Goal: Book appointment/travel/reservation

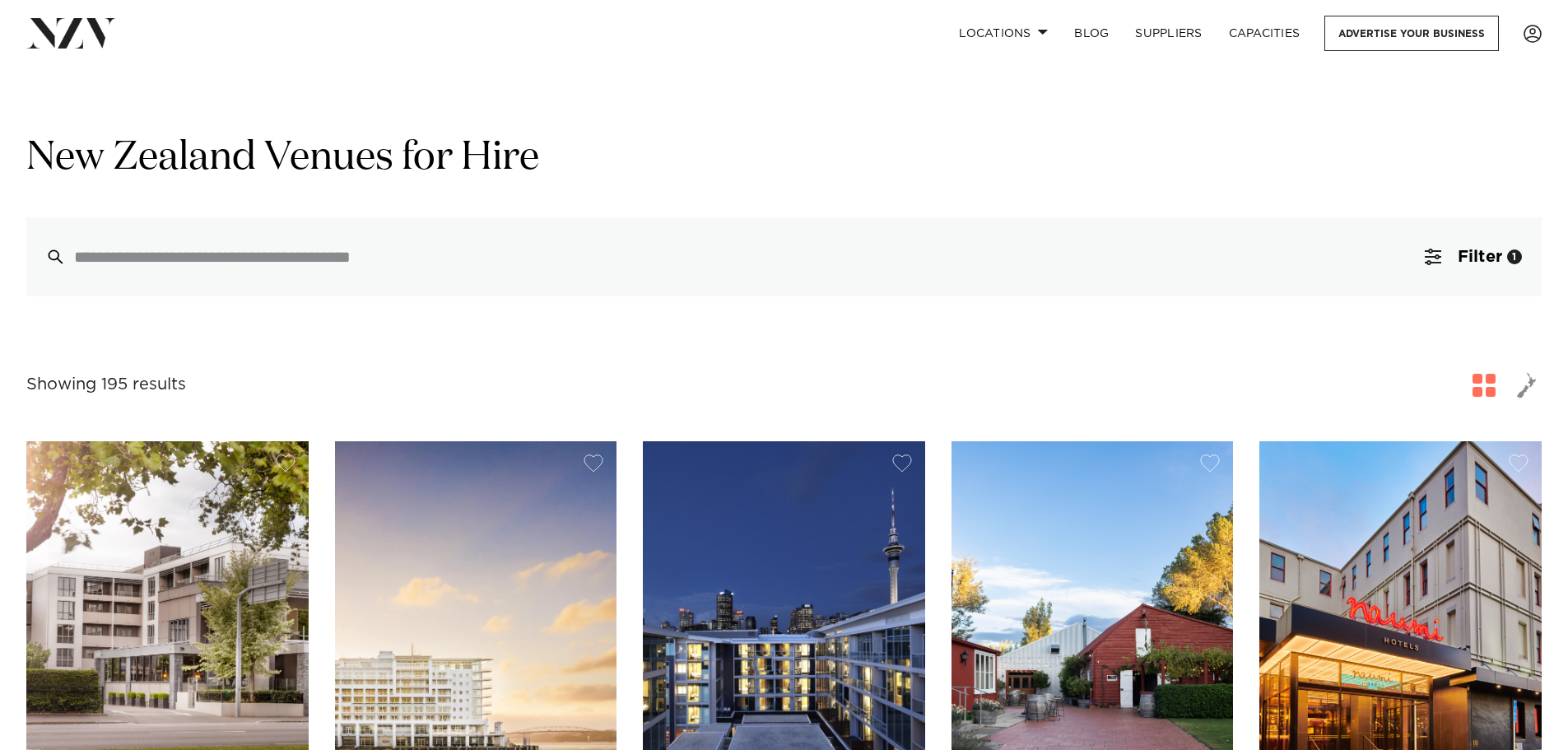
click at [1475, 252] on span "Filter" at bounding box center [1480, 257] width 45 height 17
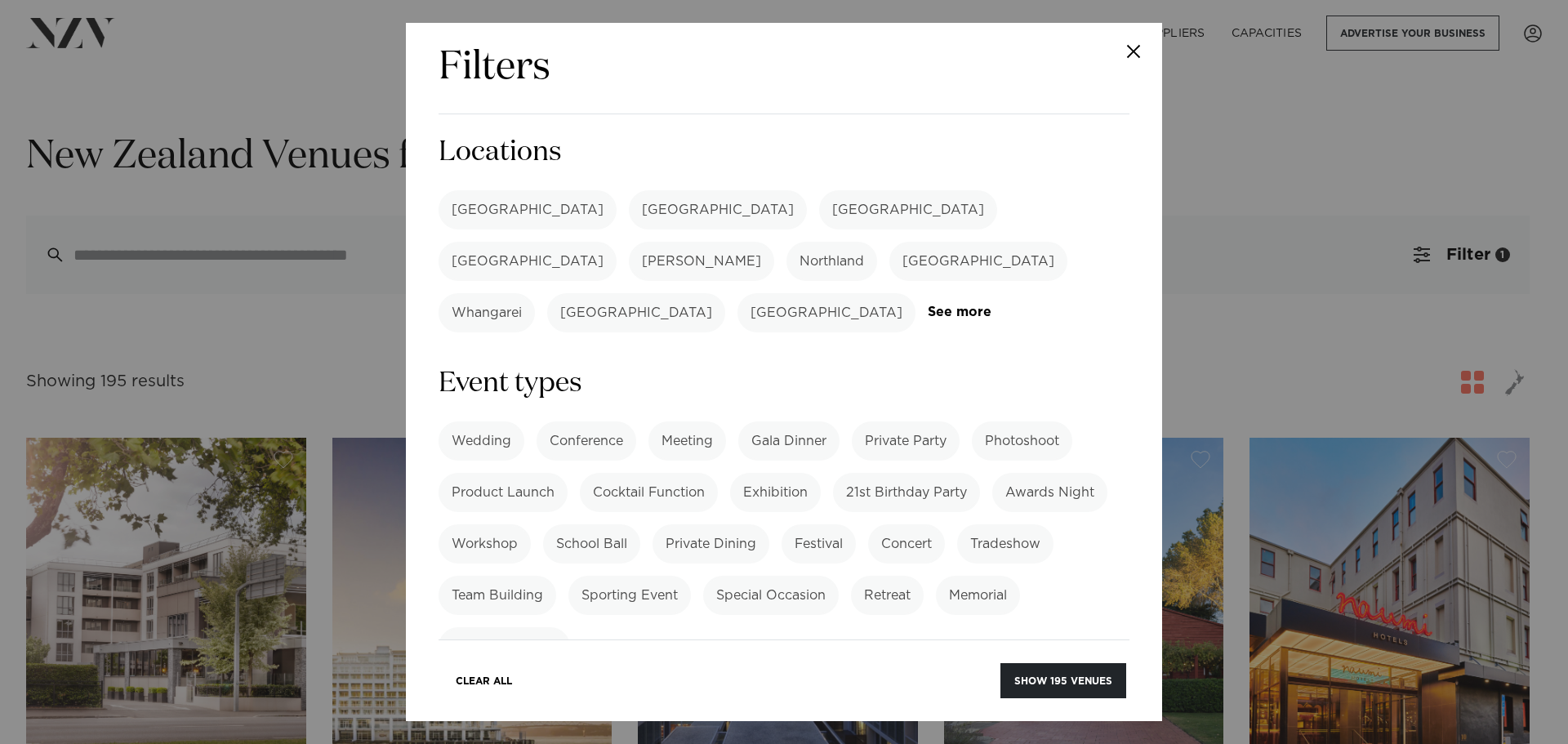
click at [577, 422] on label "Conference" at bounding box center [586, 441] width 99 height 39
click at [689, 422] on label "Meeting" at bounding box center [687, 441] width 77 height 39
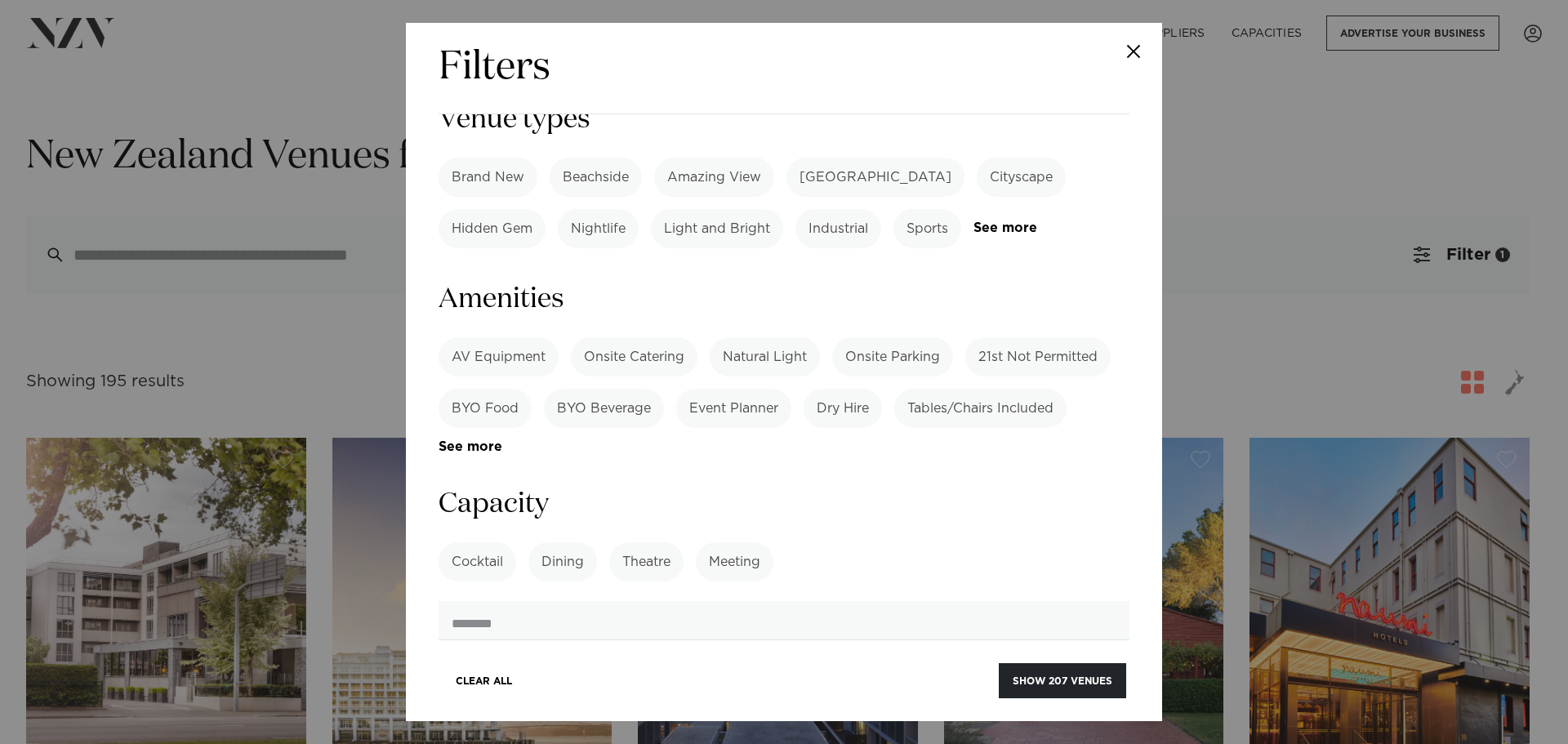
scroll to position [571, 0]
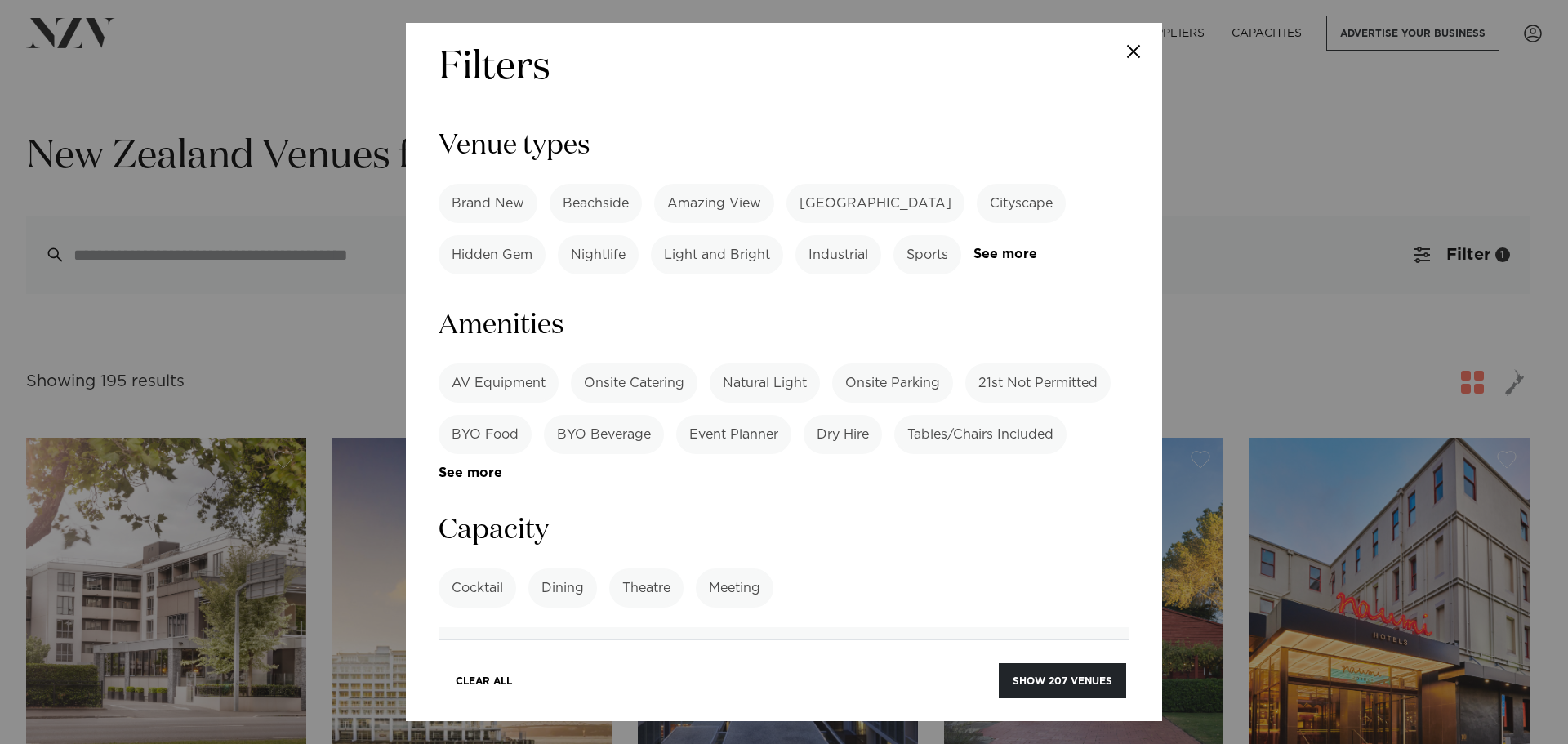
click at [668, 363] on label "Onsite Catering" at bounding box center [634, 383] width 127 height 39
click at [464, 466] on link "See more" at bounding box center [502, 473] width 127 height 14
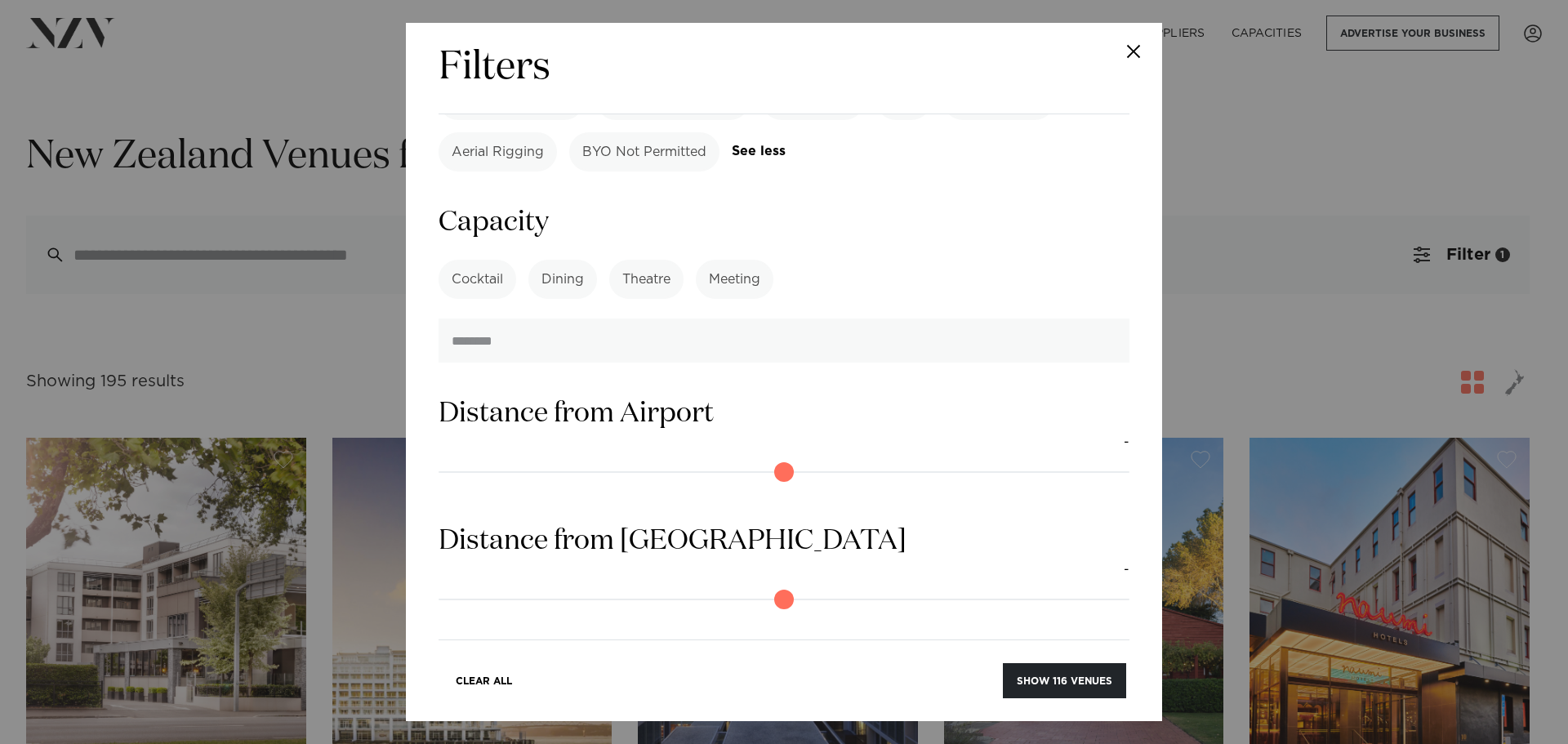
scroll to position [1225, 0]
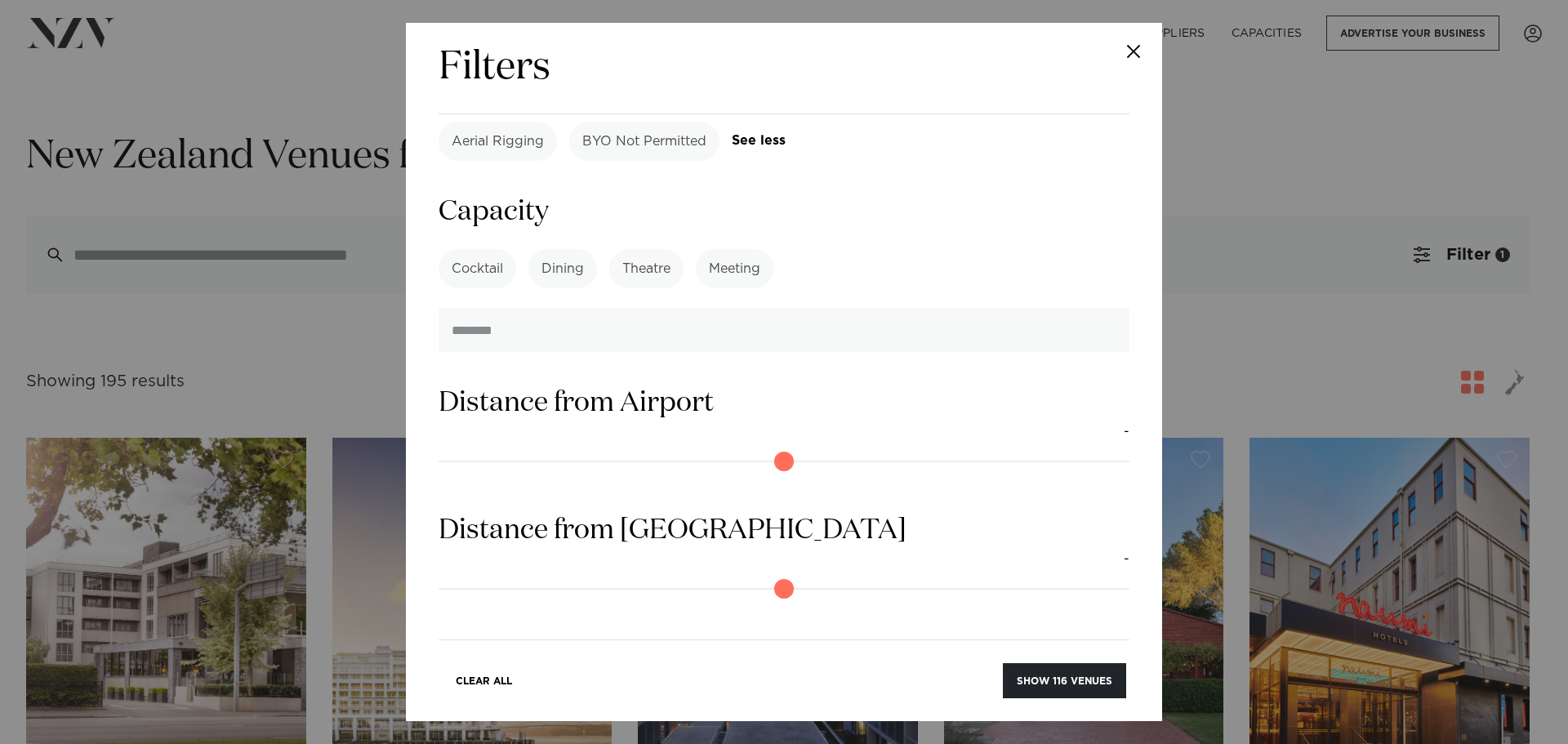
click at [1038, 680] on button "Show 116 venues" at bounding box center [1065, 681] width 123 height 35
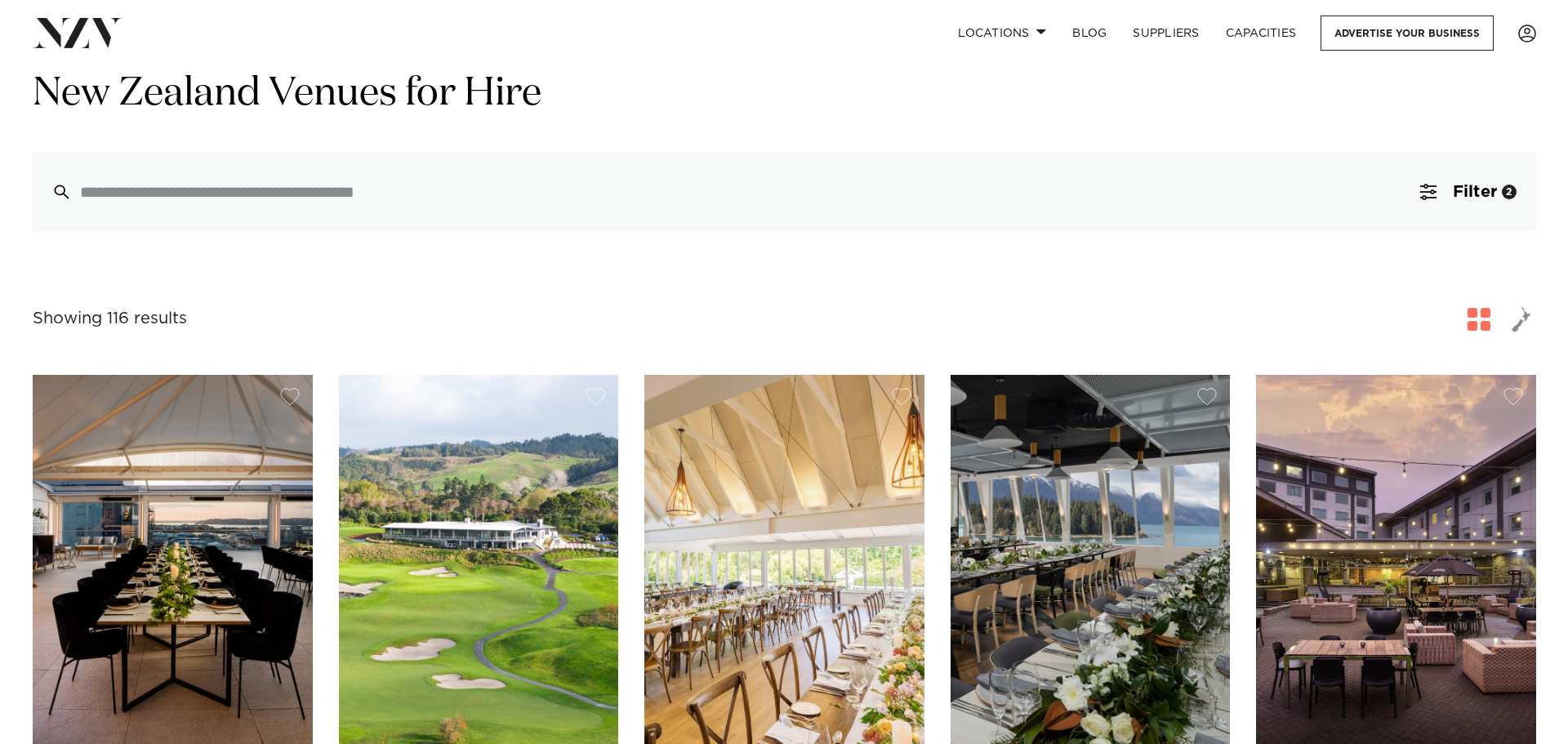
scroll to position [164, 0]
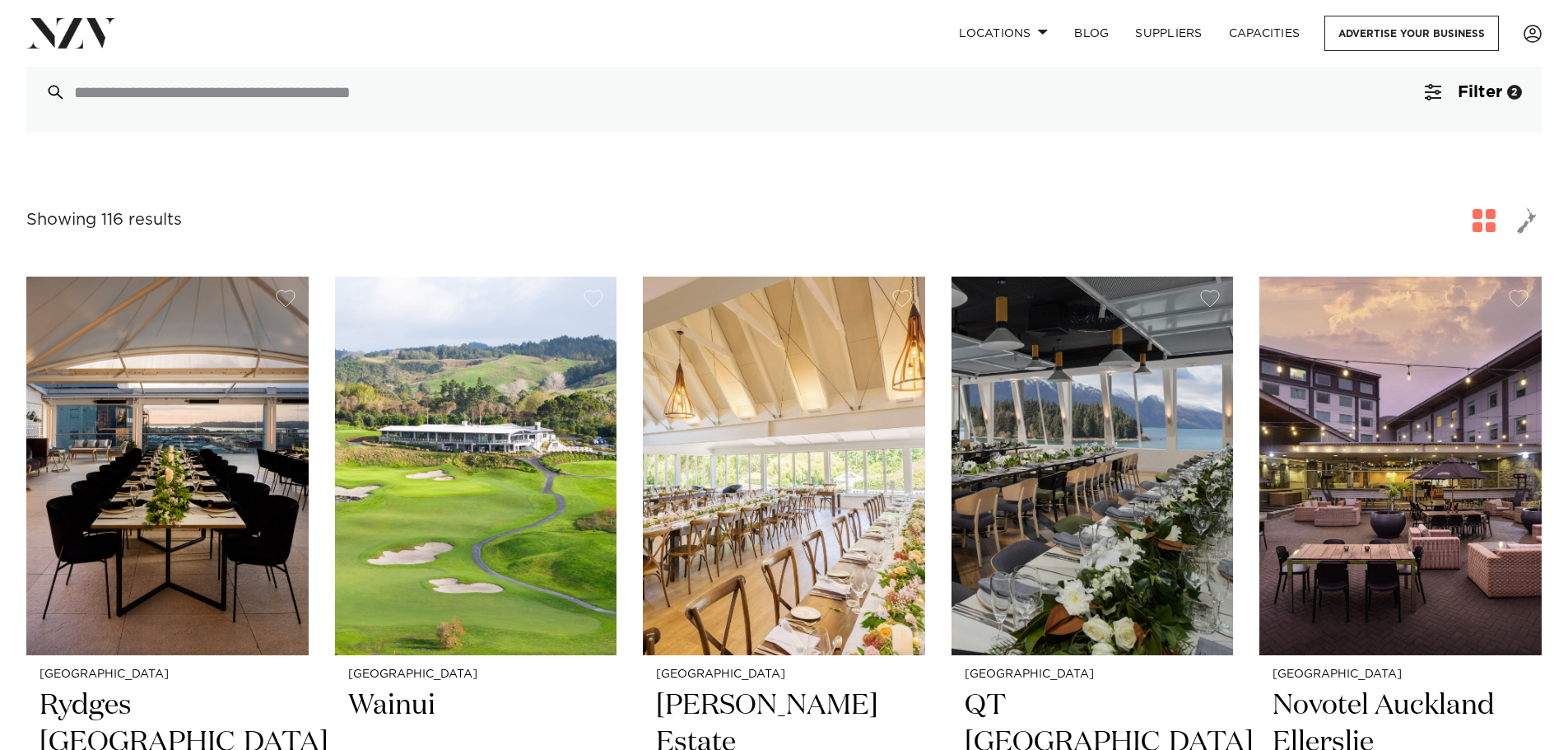
click at [1481, 99] on span "Filter" at bounding box center [1480, 92] width 45 height 17
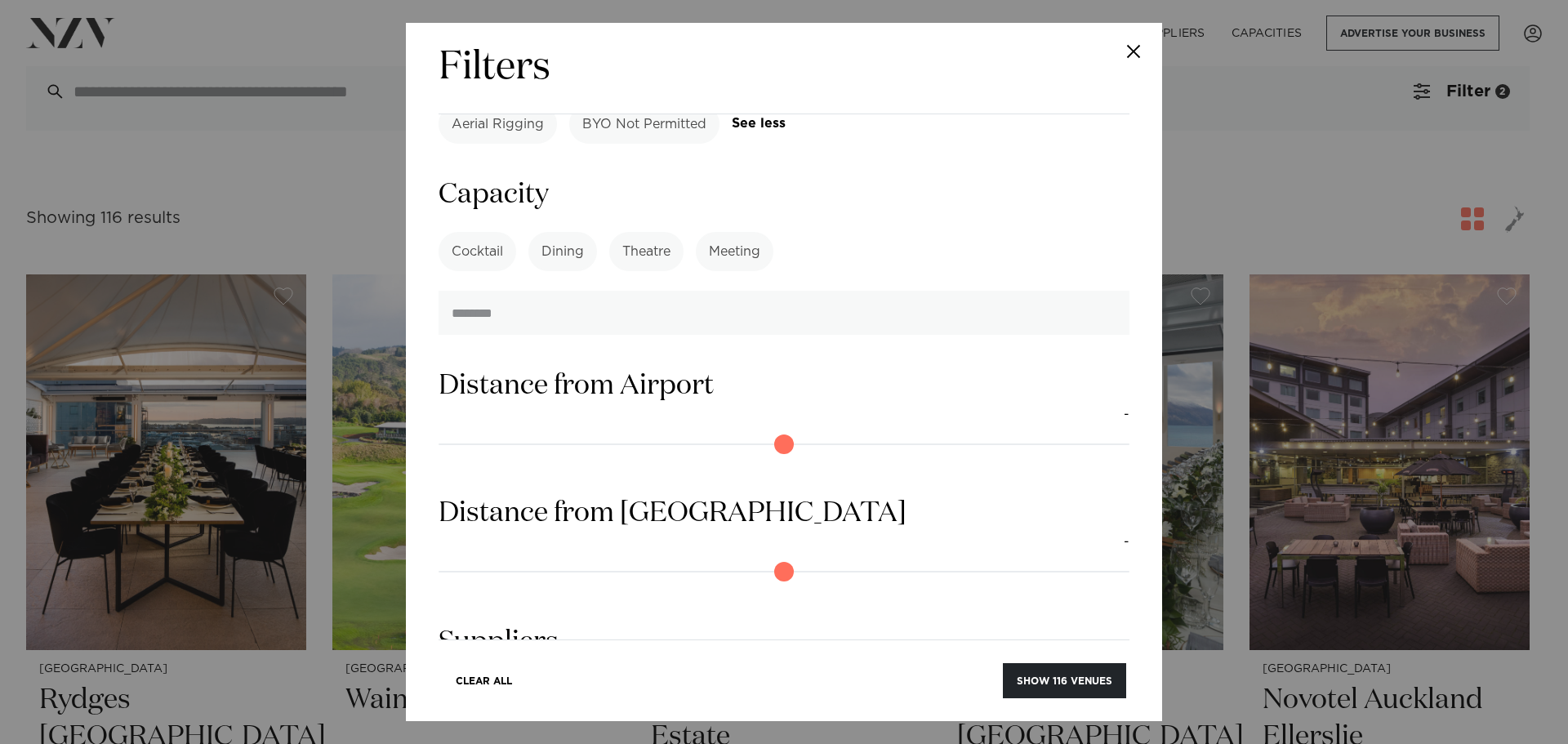
scroll to position [1225, 0]
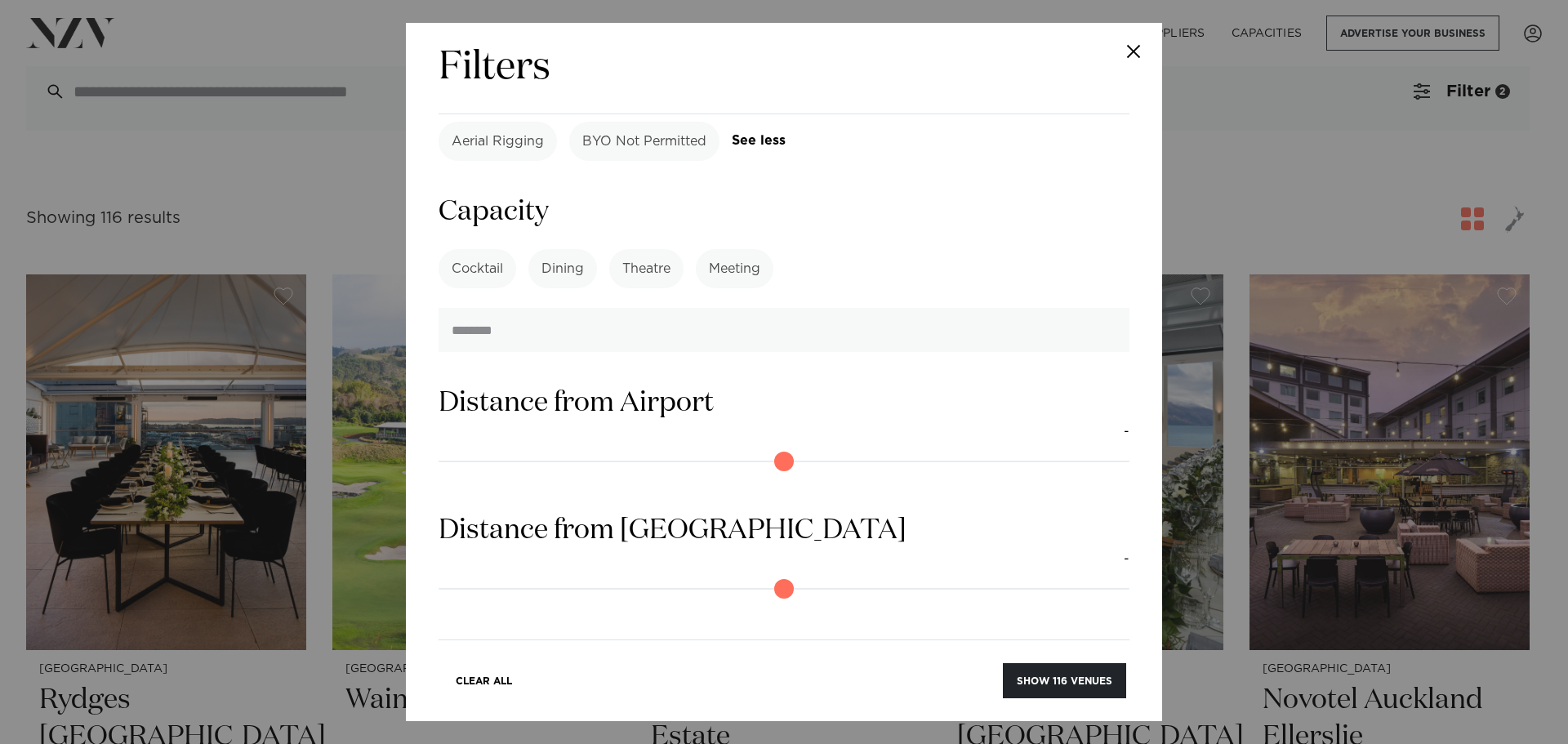
click at [576, 307] on input "number" at bounding box center [784, 330] width 691 height 44
click at [703, 307] on input "number" at bounding box center [784, 330] width 691 height 44
click at [1006, 307] on input "number" at bounding box center [784, 330] width 691 height 44
click at [1103, 307] on input "*" at bounding box center [784, 330] width 691 height 44
drag, startPoint x: 927, startPoint y: 298, endPoint x: 266, endPoint y: 277, distance: 661.3
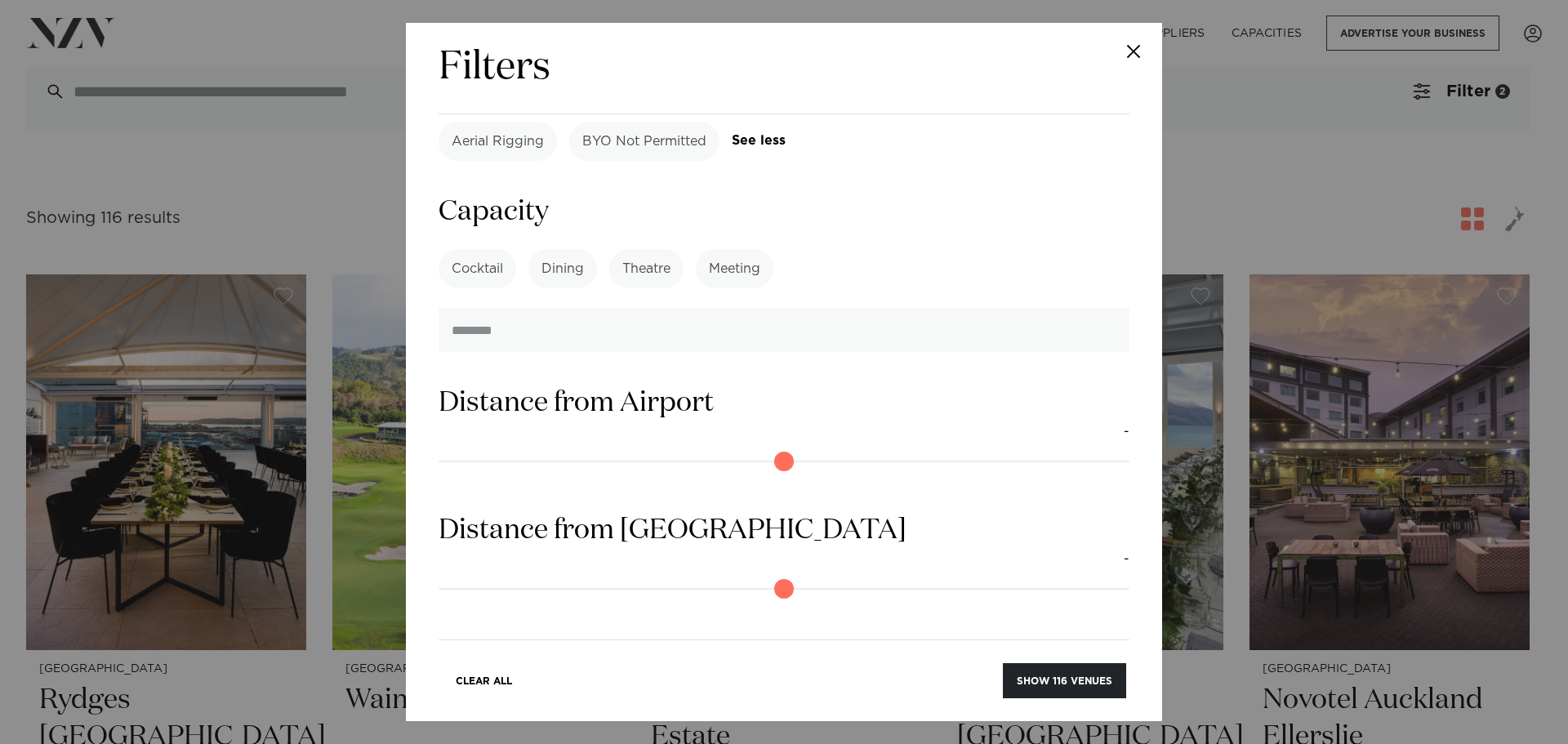
click at [266, 277] on div "Filters Search Type Venue Supplier See more Locations Auckland Wellington Chris…" at bounding box center [784, 372] width 1568 height 744
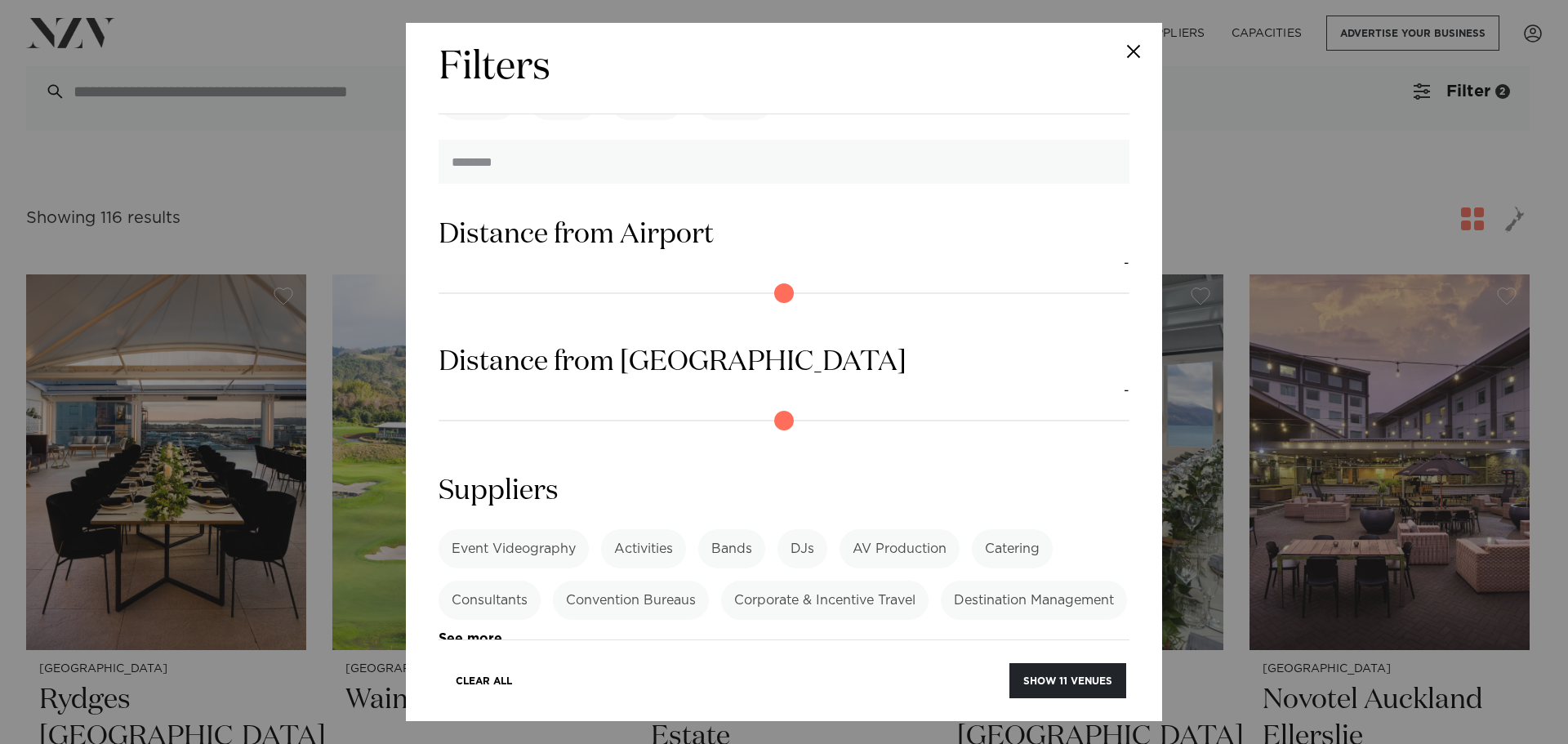
scroll to position [1408, 0]
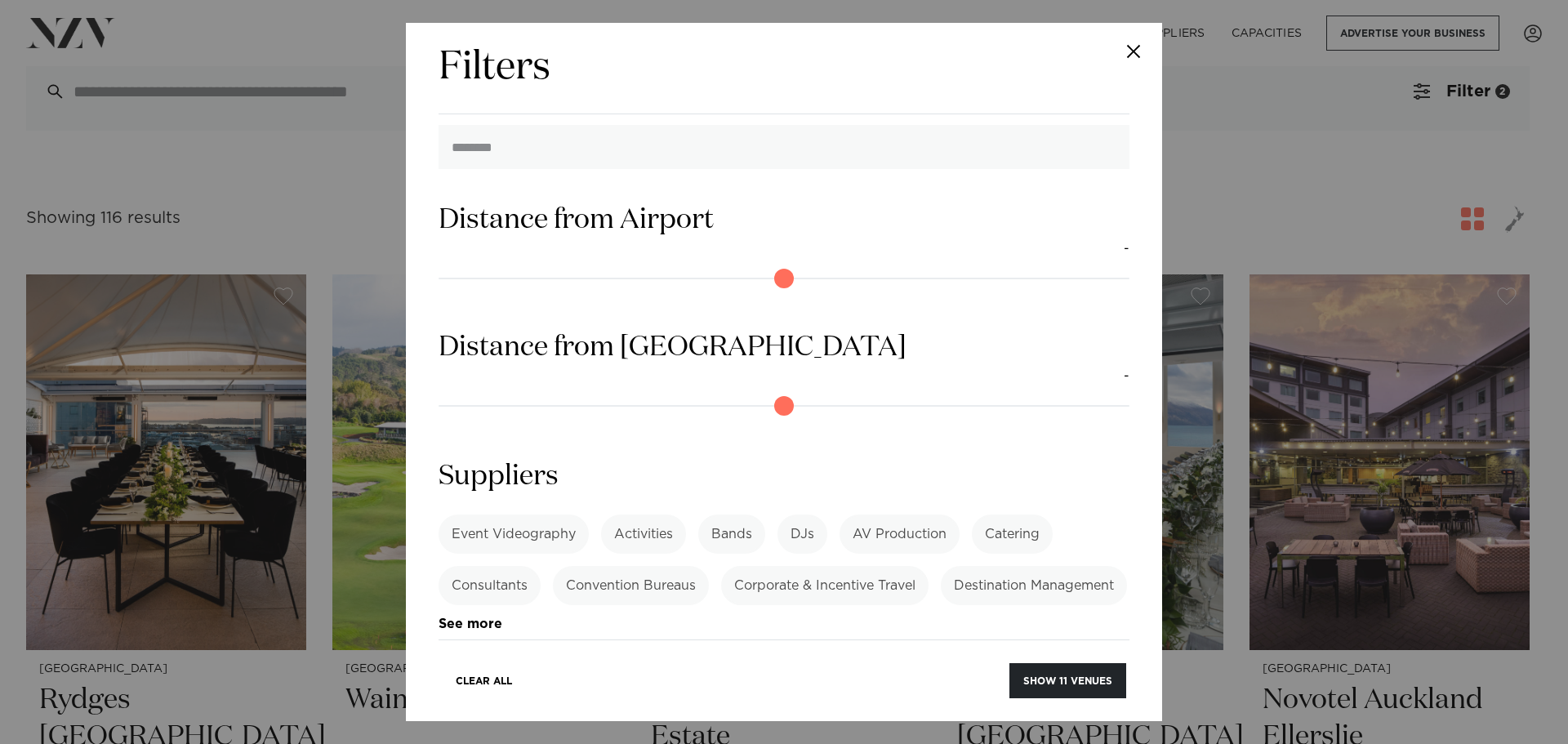
type input "***"
click at [1043, 683] on button "Show 11 venues" at bounding box center [1068, 681] width 117 height 35
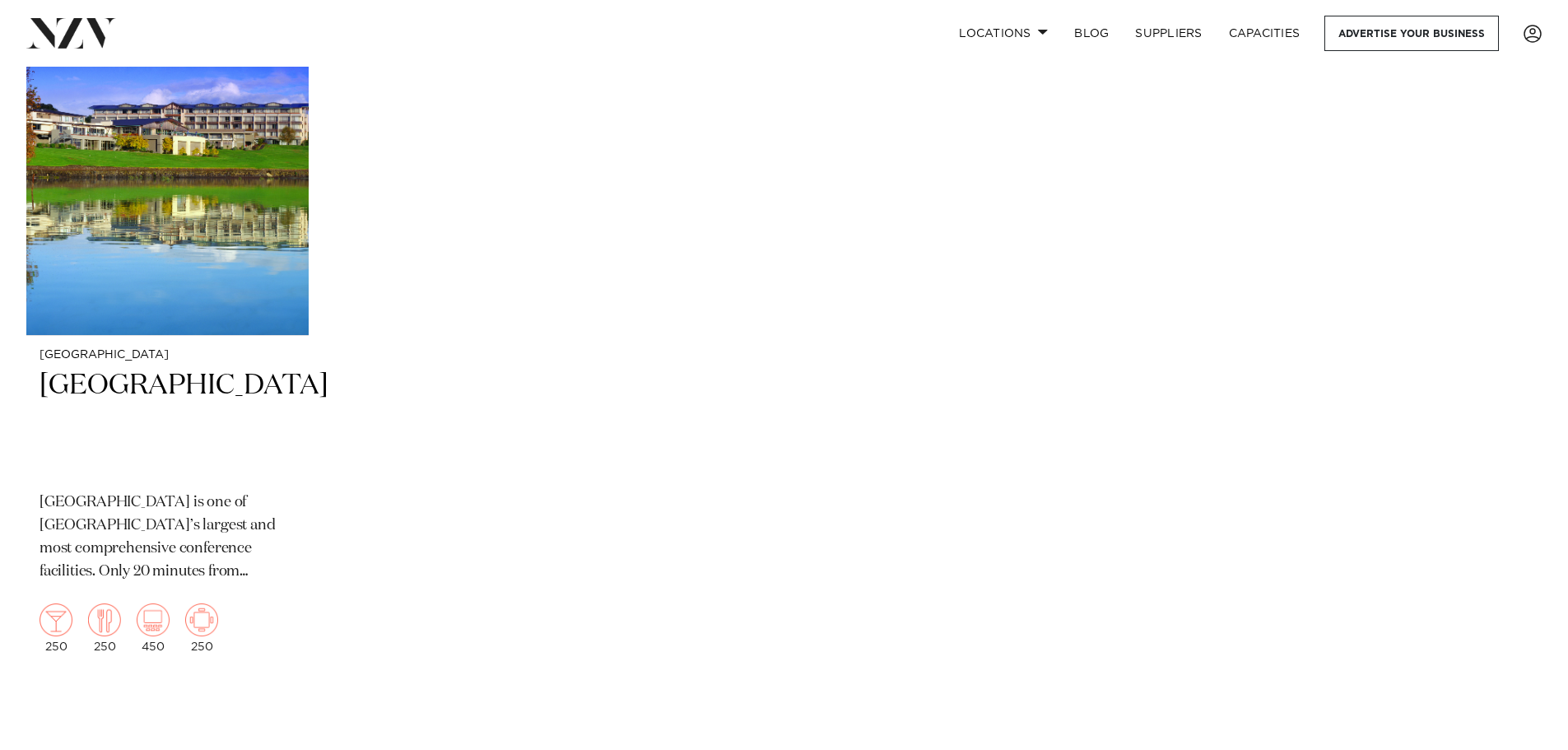
scroll to position [1976, 0]
